Goal: Task Accomplishment & Management: Manage account settings

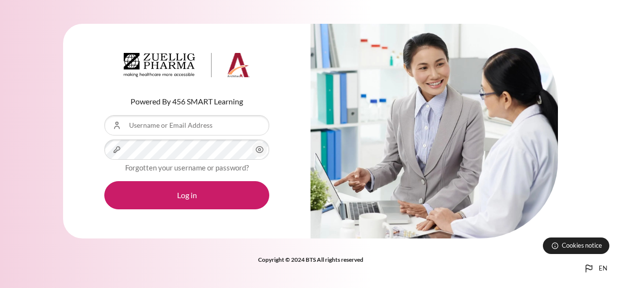
type input "[EMAIL_ADDRESS][DOMAIN_NAME]"
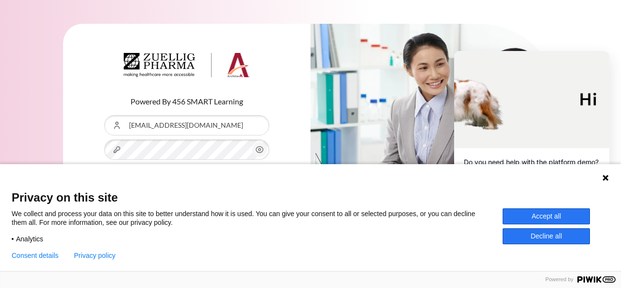
click at [570, 217] on button "Accept all" at bounding box center [546, 216] width 87 height 16
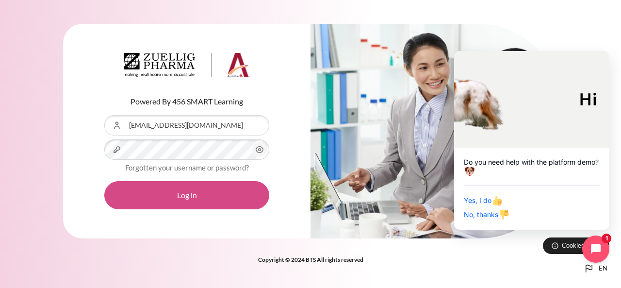
click at [182, 196] on button "Log in" at bounding box center [186, 195] width 165 height 28
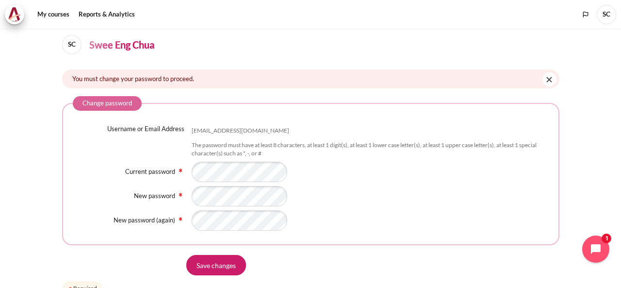
scroll to position [49, 0]
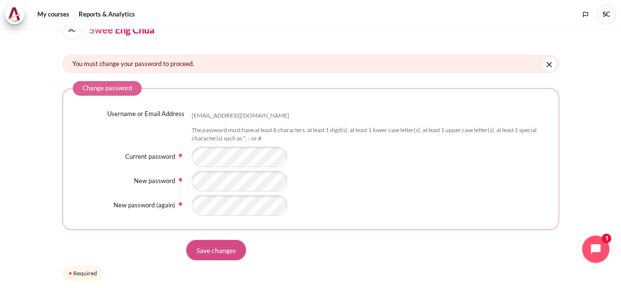
click at [215, 248] on input "Save changes" at bounding box center [216, 250] width 60 height 20
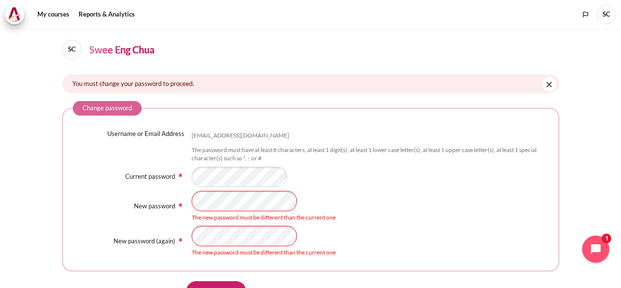
scroll to position [49, 0]
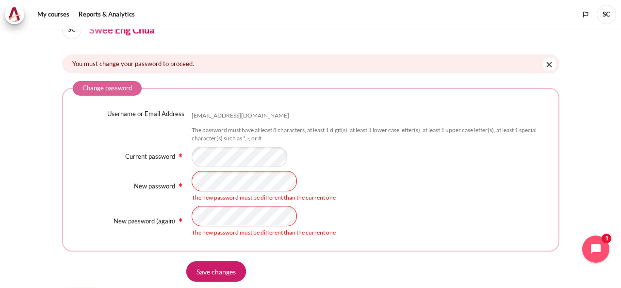
click at [175, 179] on div "New password The new password must be different than the current one" at bounding box center [311, 186] width 476 height 31
click at [72, 212] on fieldset "Change password Username or Email Address sechua@zuelligpharma.com The password…" at bounding box center [310, 166] width 497 height 170
click at [221, 275] on input "Save changes" at bounding box center [216, 271] width 60 height 20
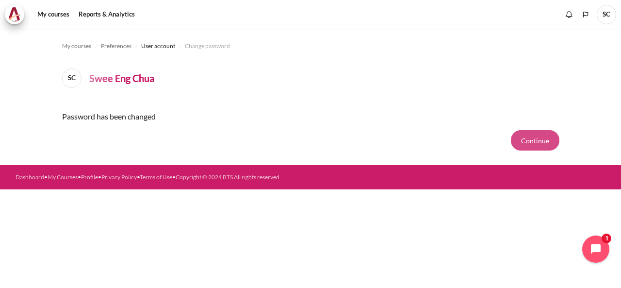
click at [522, 147] on button "Continue" at bounding box center [535, 140] width 49 height 20
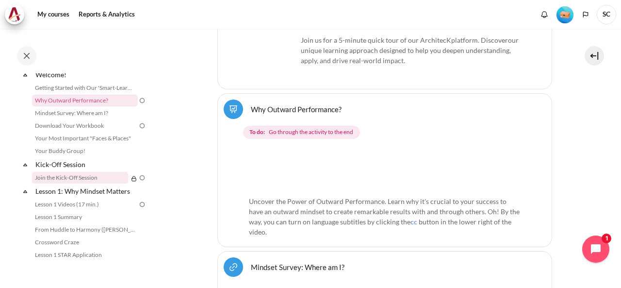
scroll to position [49, 0]
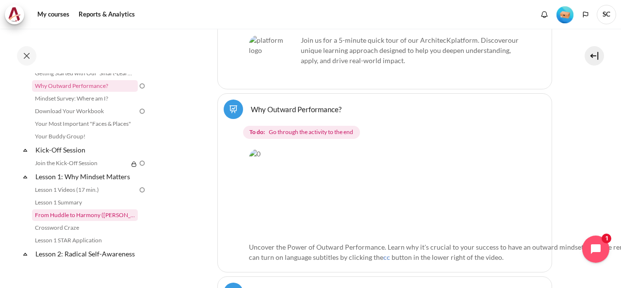
click at [115, 215] on link "From Huddle to Harmony ([PERSON_NAME]'s Story)" at bounding box center [85, 215] width 106 height 12
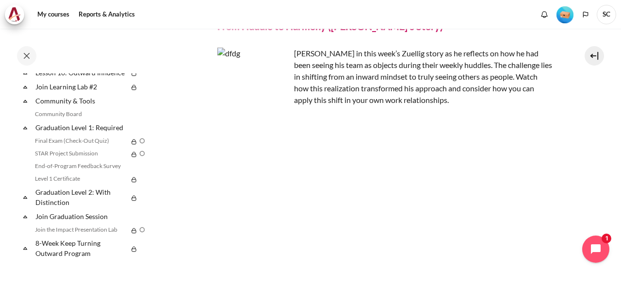
scroll to position [654, 0]
